Goal: Register for event/course

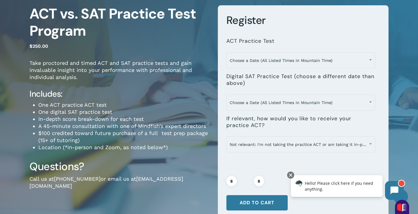
scroll to position [50, 0]
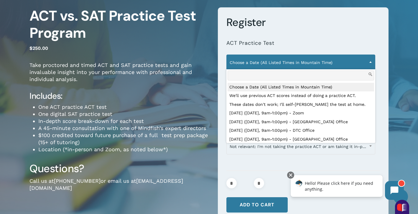
click at [313, 59] on span "Choose a Date (All Listed Times in Mountain Time)" at bounding box center [301, 62] width 148 height 12
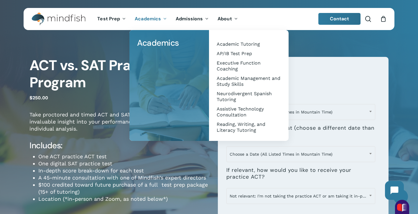
click at [348, 74] on h3 "Register" at bounding box center [303, 72] width 154 height 14
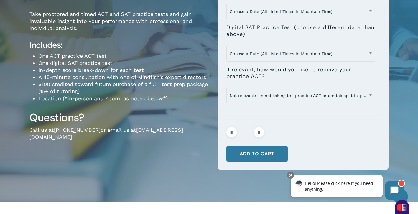
scroll to position [82, 0]
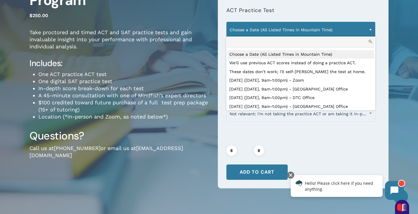
click at [257, 36] on span "Choose a Date (All Listed Times in Mountain Time)" at bounding box center [300, 30] width 149 height 16
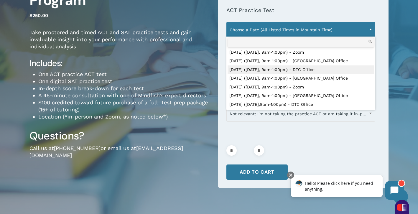
scroll to position [175, 0]
